Goal: Task Accomplishment & Management: Manage account settings

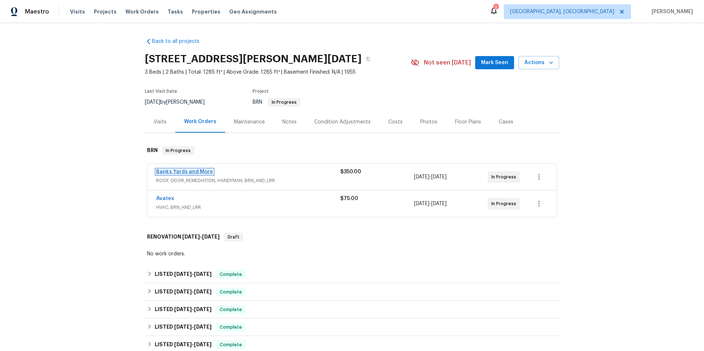
click at [182, 170] on link "Banks Yards and More" at bounding box center [184, 171] width 57 height 5
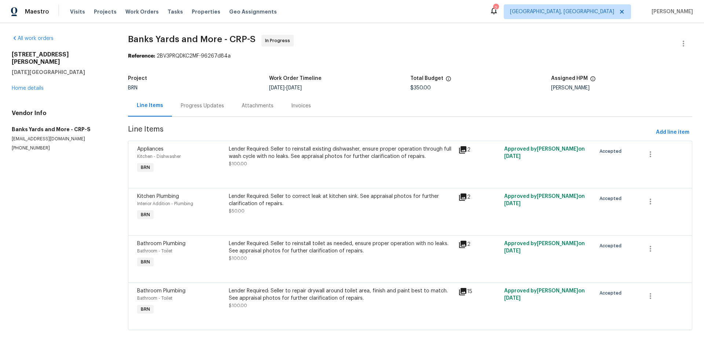
click at [191, 104] on div "Progress Updates" at bounding box center [202, 105] width 43 height 7
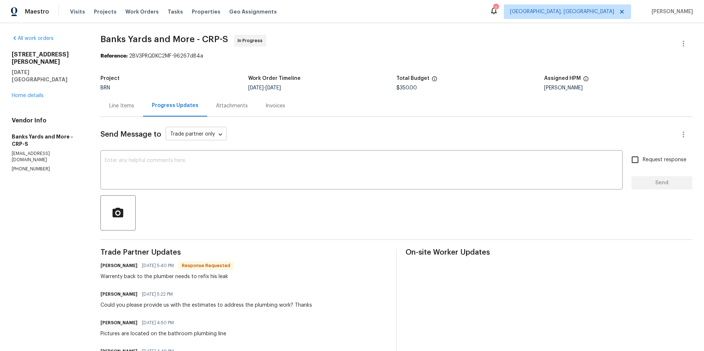
click at [220, 136] on body "Maestro Visits Projects Work Orders Tasks Properties Geo Assignments 2 Corpus C…" at bounding box center [352, 175] width 704 height 351
click at [207, 135] on li "Trade partner only" at bounding box center [210, 135] width 92 height 12
click at [222, 180] on textarea at bounding box center [361, 171] width 513 height 26
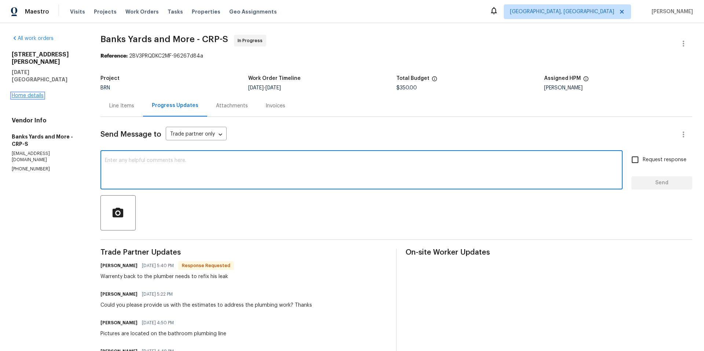
click at [36, 93] on link "Home details" at bounding box center [28, 95] width 32 height 5
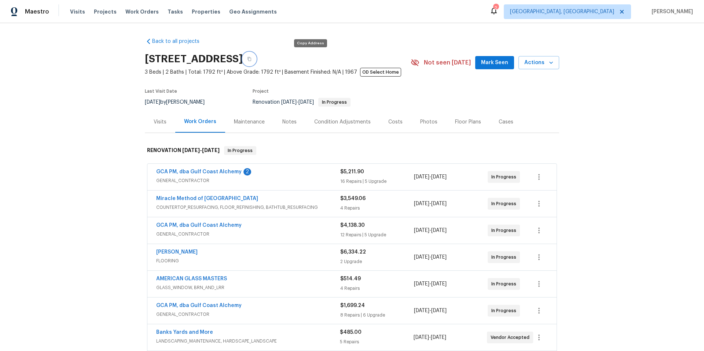
click at [251, 60] on icon "button" at bounding box center [249, 59] width 4 height 4
click at [211, 171] on link "GCA PM, dba Gulf Coast Alchemy" at bounding box center [198, 171] width 85 height 5
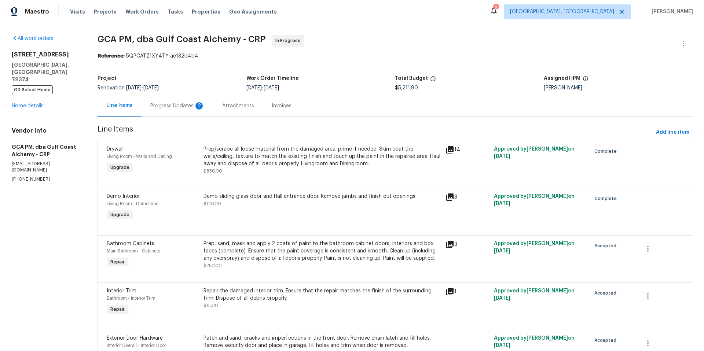
click at [177, 105] on div "Progress Updates 2" at bounding box center [177, 105] width 54 height 7
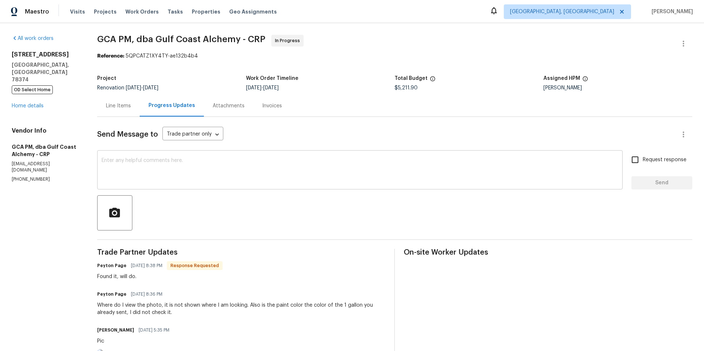
click at [146, 165] on textarea at bounding box center [359, 171] width 516 height 26
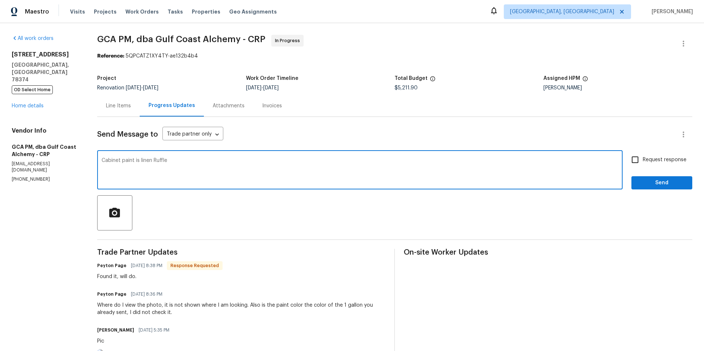
type textarea "Cabinet paint is linen Ruffle"
drag, startPoint x: 629, startPoint y: 157, endPoint x: 634, endPoint y: 163, distance: 7.3
click at [629, 158] on input "Request response" at bounding box center [634, 159] width 15 height 15
checkbox input "true"
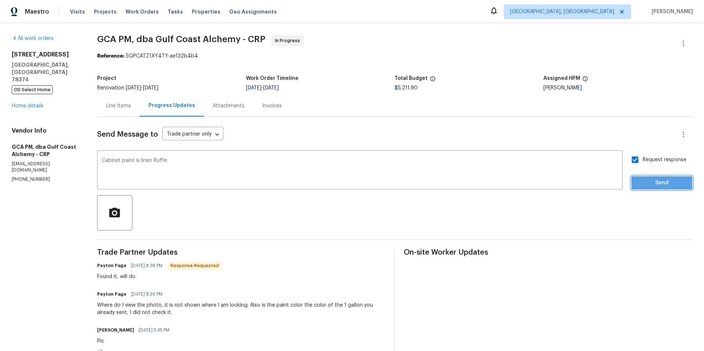
click at [644, 180] on span "Send" at bounding box center [661, 182] width 49 height 9
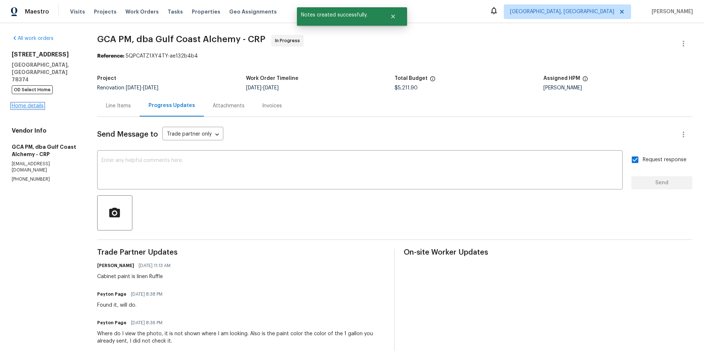
click at [37, 103] on link "Home details" at bounding box center [28, 105] width 32 height 5
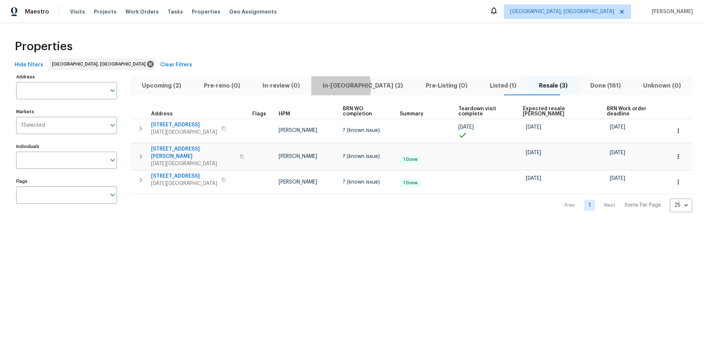
click at [346, 86] on span "In-reno (2)" at bounding box center [362, 86] width 94 height 10
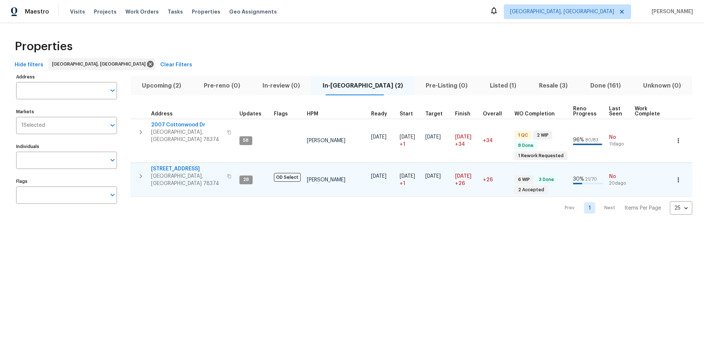
click at [675, 177] on icon "button" at bounding box center [677, 179] width 7 height 7
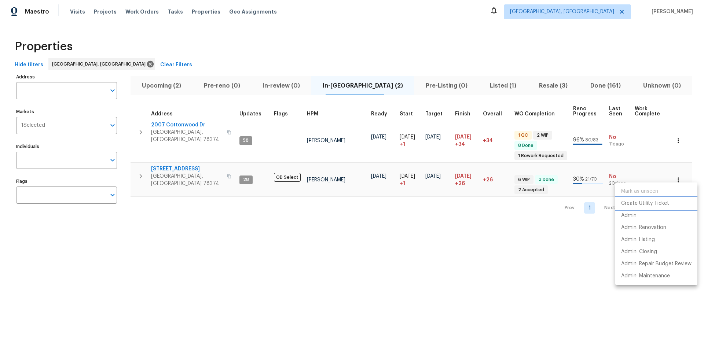
click at [651, 204] on p "Create Utility Ticket" at bounding box center [645, 204] width 48 height 8
click at [636, 217] on p "Admin" at bounding box center [628, 216] width 15 height 8
click at [236, 35] on div at bounding box center [352, 175] width 704 height 351
